Goal: Task Accomplishment & Management: Use online tool/utility

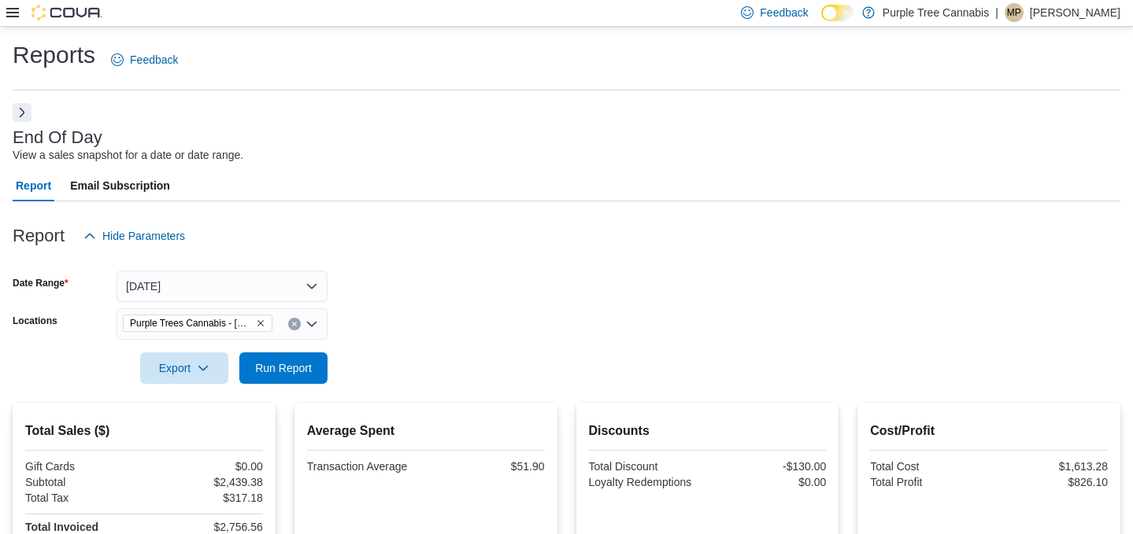
scroll to position [160, 0]
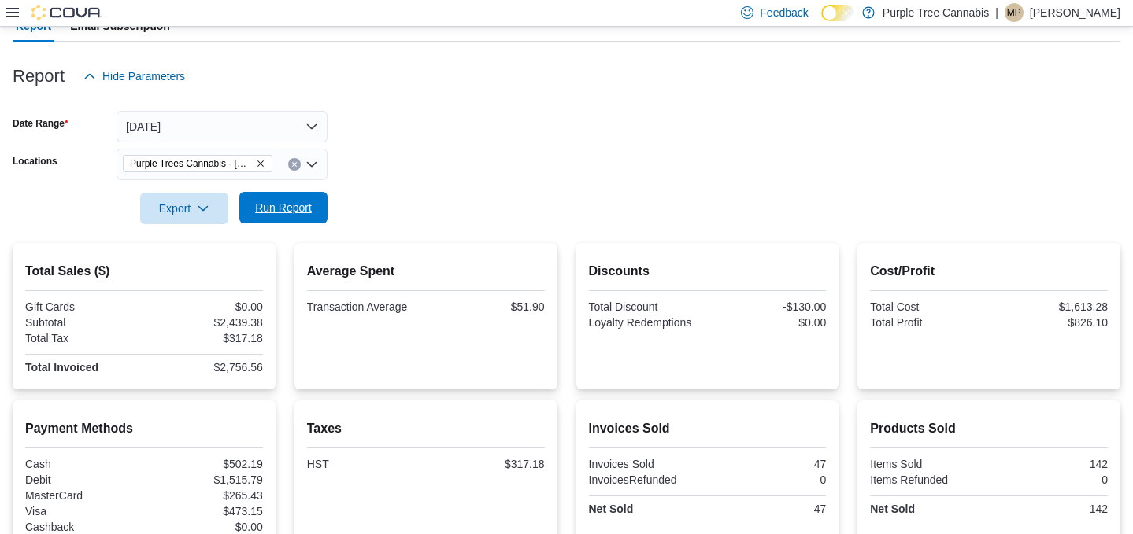
click at [309, 206] on span "Run Report" at bounding box center [283, 208] width 57 height 16
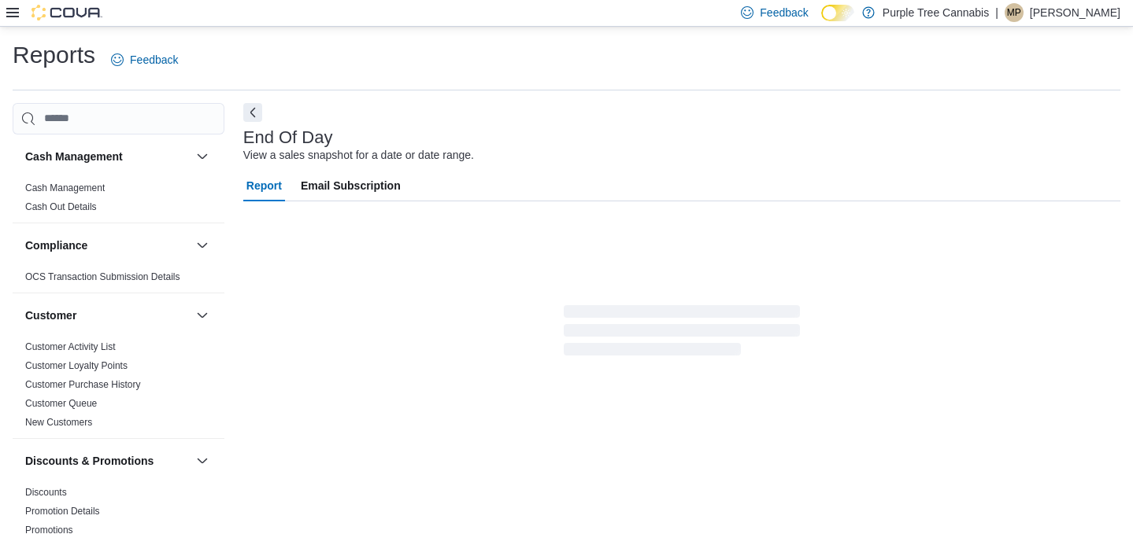
scroll to position [13, 0]
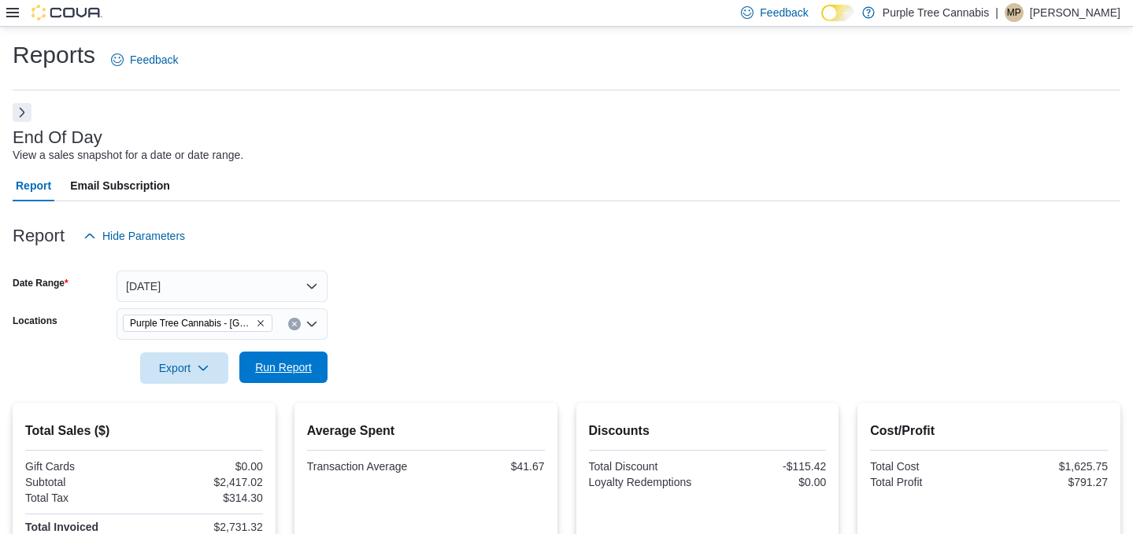
click at [288, 373] on span "Run Report" at bounding box center [283, 368] width 57 height 16
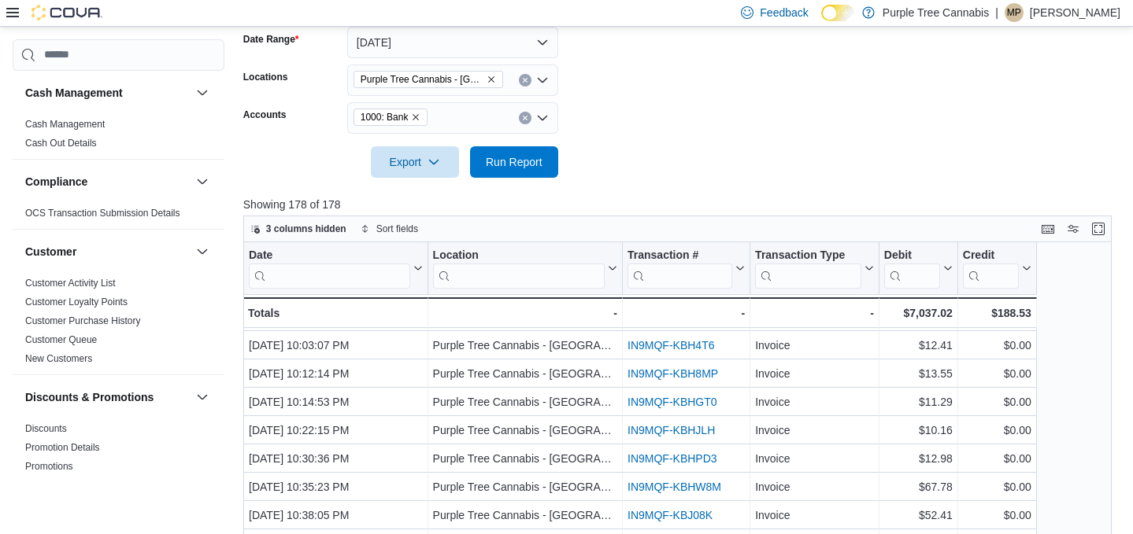
scroll to position [208, 0]
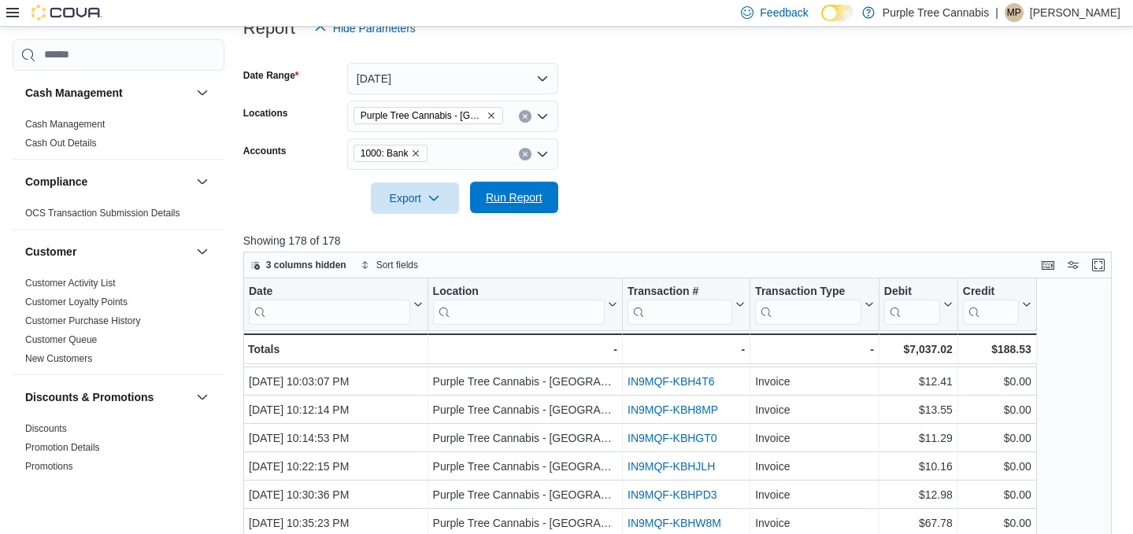
click at [515, 190] on span "Run Report" at bounding box center [514, 198] width 57 height 16
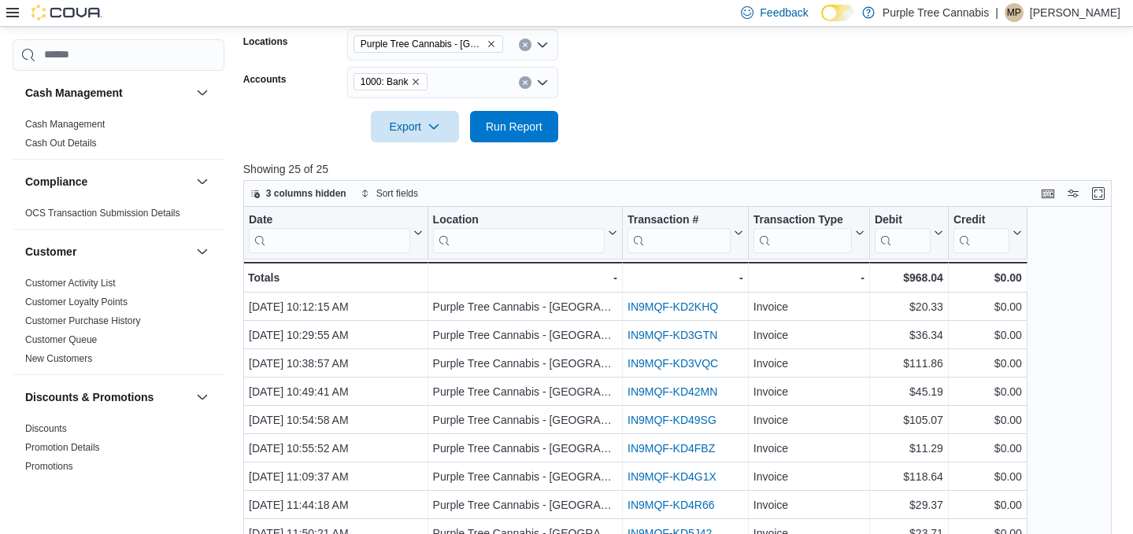
scroll to position [281, 0]
